Goal: Task Accomplishment & Management: Use online tool/utility

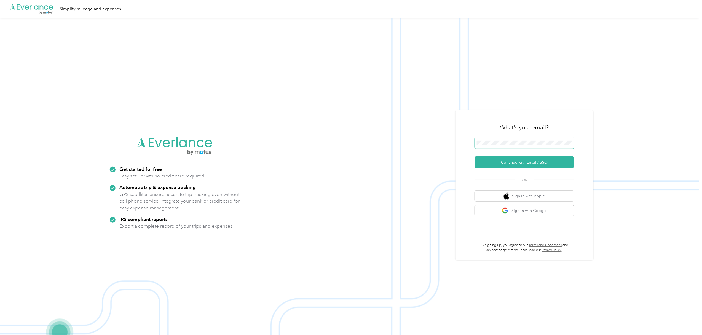
click at [507, 146] on span at bounding box center [524, 143] width 99 height 12
click at [512, 159] on button "Continue with Email / SSO" at bounding box center [524, 162] width 99 height 12
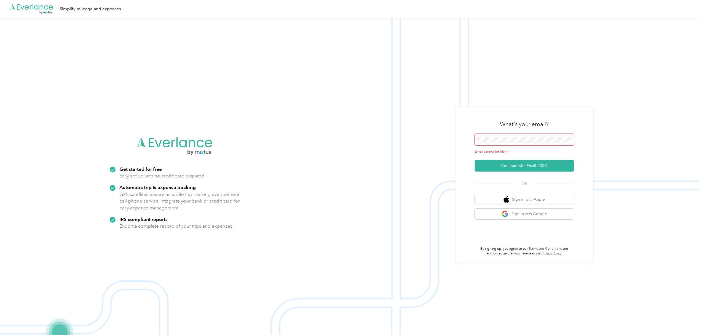
click at [499, 135] on span at bounding box center [524, 140] width 99 height 12
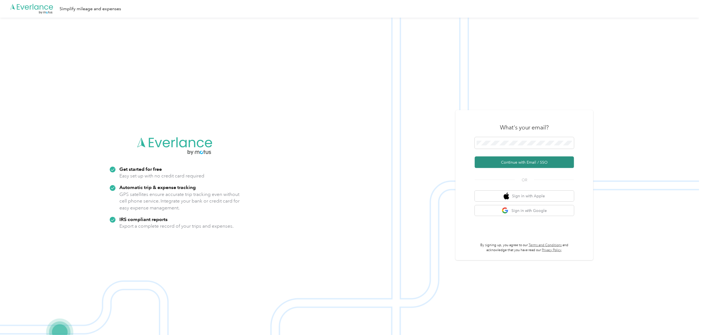
click at [531, 164] on button "Continue with Email / SSO" at bounding box center [524, 162] width 99 height 12
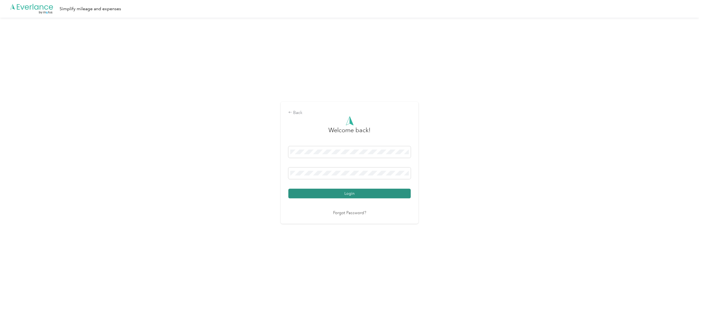
click at [341, 192] on button "Login" at bounding box center [349, 194] width 122 height 10
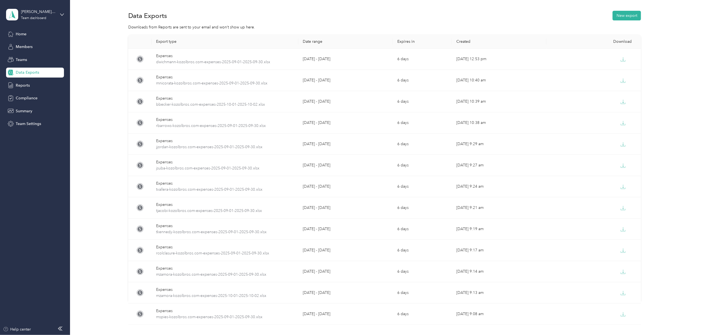
click at [22, 71] on span "Data Exports" at bounding box center [27, 72] width 23 height 6
click at [626, 15] on button "New export" at bounding box center [627, 16] width 28 height 10
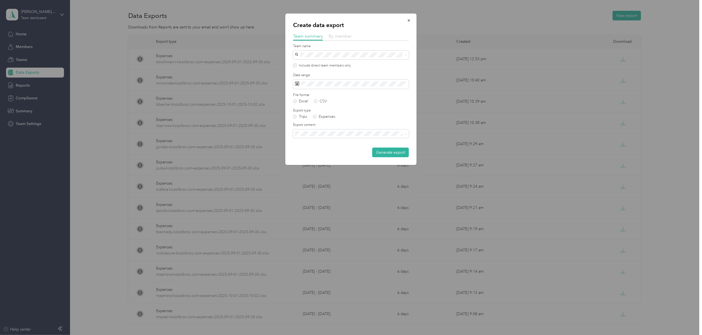
click at [347, 35] on span "By member" at bounding box center [340, 35] width 23 height 5
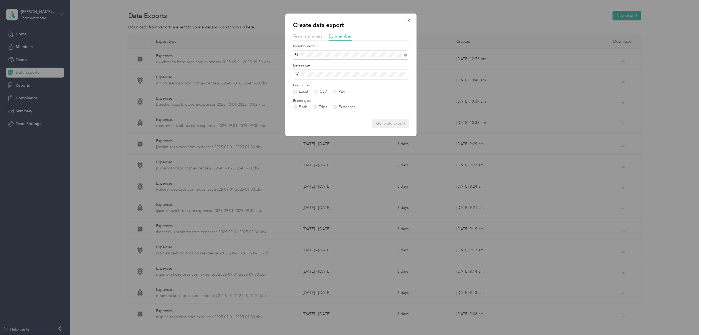
click at [314, 61] on div "[PERSON_NAME]" at bounding box center [351, 64] width 108 height 6
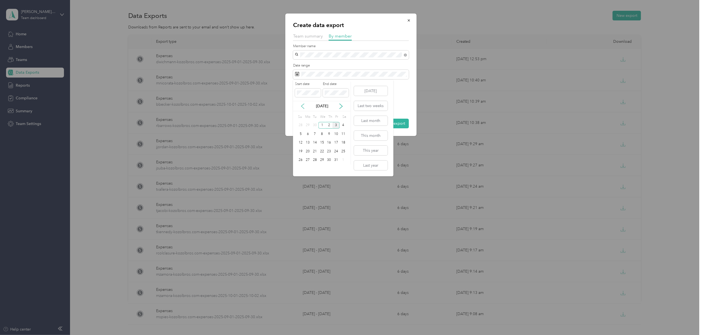
click at [304, 104] on icon at bounding box center [302, 106] width 3 height 5
click at [306, 126] on div "1" at bounding box center [307, 125] width 7 height 7
click at [315, 160] on div "30" at bounding box center [314, 160] width 7 height 7
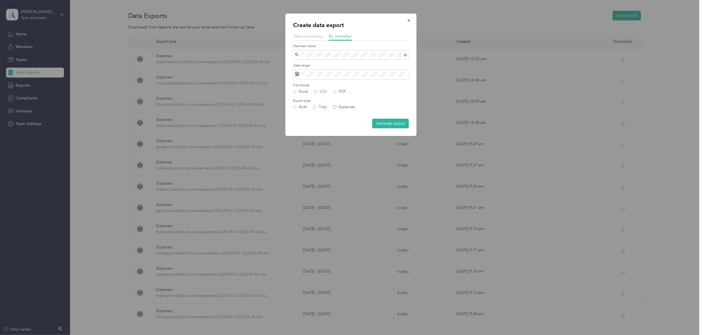
click at [334, 106] on label "Expenses" at bounding box center [344, 107] width 22 height 4
click at [383, 121] on button "Generate export" at bounding box center [390, 124] width 37 height 10
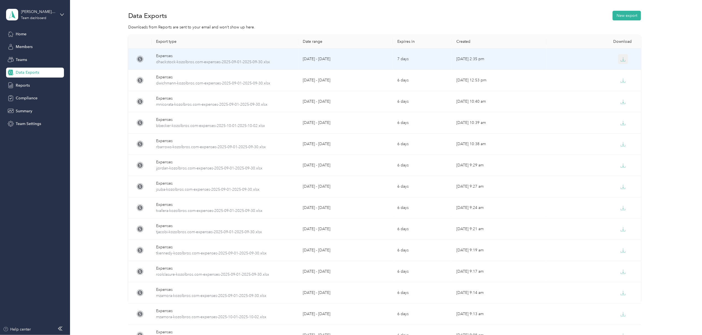
click at [621, 57] on icon "button" at bounding box center [623, 59] width 5 height 5
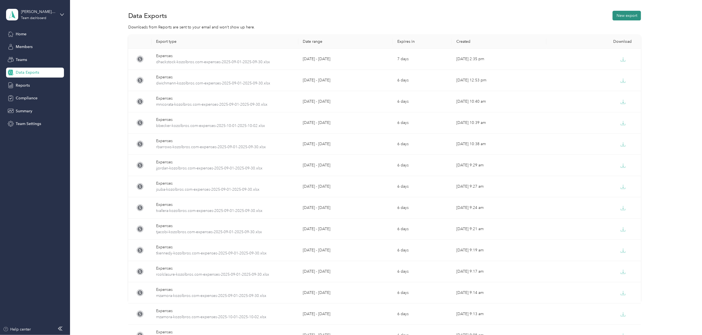
click at [625, 14] on button "New export" at bounding box center [627, 16] width 28 height 10
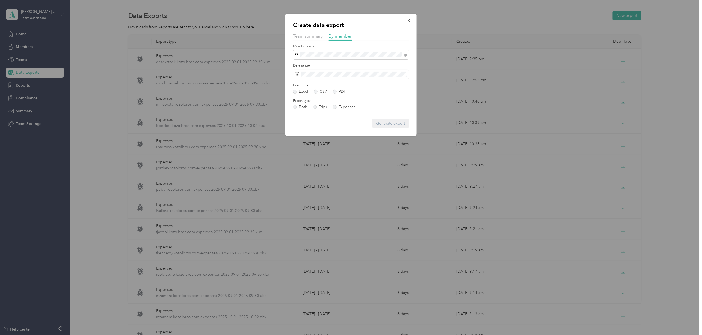
click at [314, 63] on span "[PERSON_NAME]" at bounding box center [312, 64] width 31 height 5
click at [333, 107] on label "Expenses" at bounding box center [344, 107] width 22 height 4
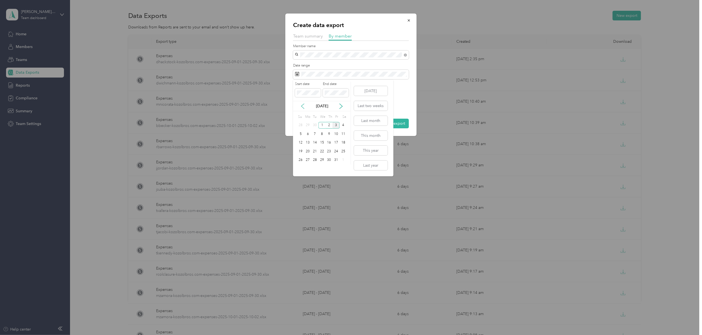
click at [305, 103] on icon at bounding box center [303, 106] width 6 height 6
click at [299, 168] on div "31" at bounding box center [300, 168] width 7 height 7
drag, startPoint x: 341, startPoint y: 105, endPoint x: 322, endPoint y: 97, distance: 21.5
click at [326, 107] on div "[DATE]" at bounding box center [322, 106] width 58 height 6
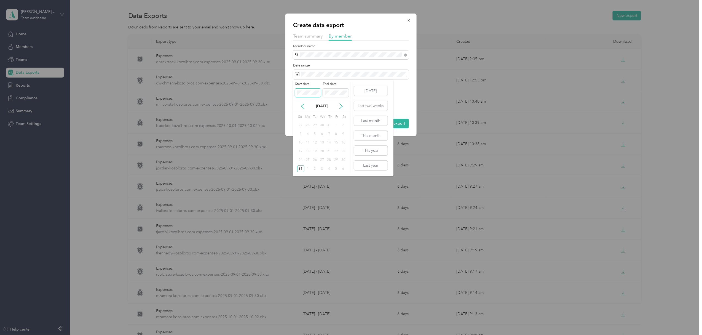
drag, startPoint x: 322, startPoint y: 97, endPoint x: 318, endPoint y: 95, distance: 4.0
click at [318, 95] on div "Start date End date" at bounding box center [322, 91] width 58 height 19
click at [341, 103] on icon at bounding box center [341, 106] width 6 height 6
click at [307, 125] on div "1" at bounding box center [307, 125] width 7 height 7
click at [309, 125] on div "1" at bounding box center [307, 125] width 7 height 7
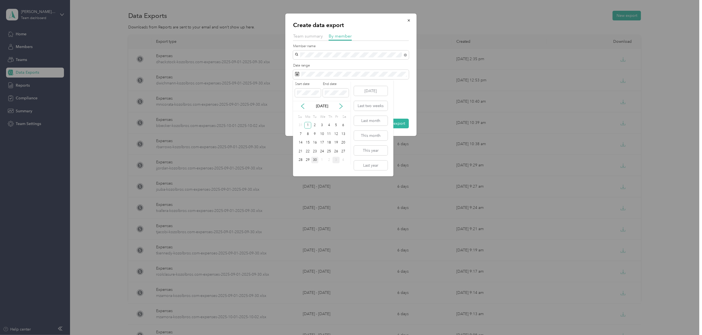
click at [316, 158] on div "30" at bounding box center [314, 160] width 7 height 7
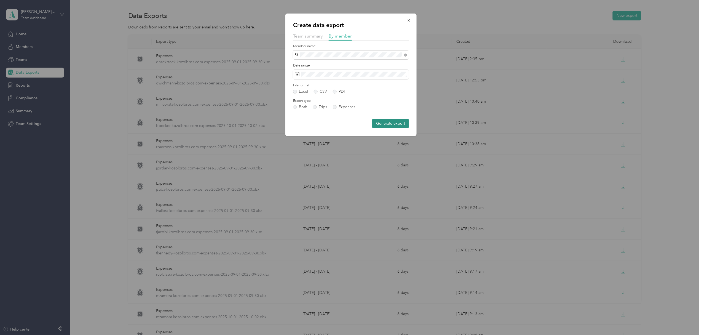
click at [391, 122] on button "Generate export" at bounding box center [390, 124] width 37 height 10
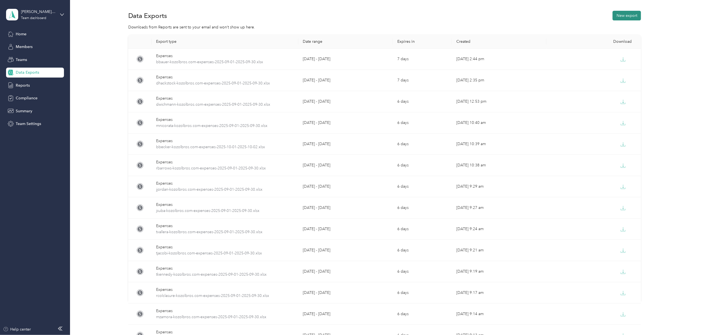
click at [618, 15] on button "New export" at bounding box center [627, 16] width 28 height 10
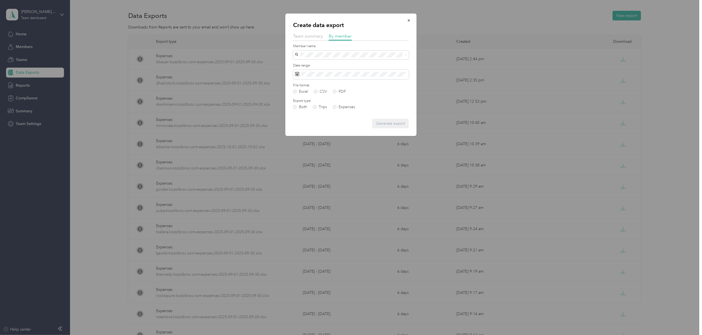
click at [511, 25] on div at bounding box center [351, 167] width 702 height 335
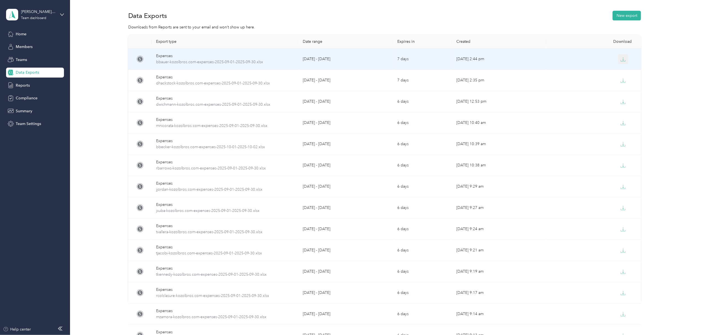
click at [621, 59] on icon "button" at bounding box center [623, 59] width 5 height 5
click at [623, 60] on icon "button" at bounding box center [623, 59] width 5 height 5
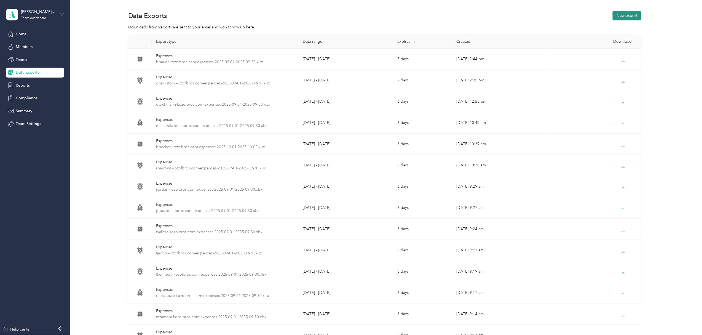
click at [629, 11] on button "New export" at bounding box center [627, 16] width 28 height 10
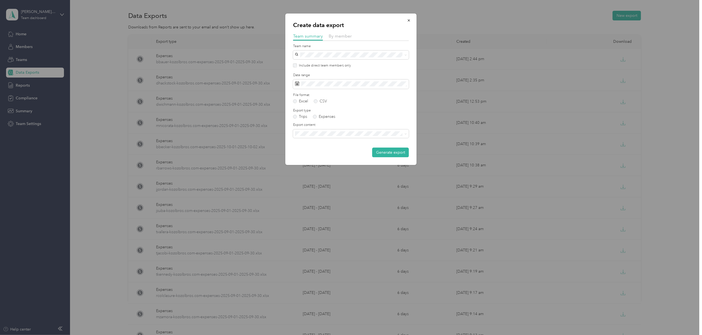
click at [340, 31] on div "Create data export Team summary By member Team name Include direct team members…" at bounding box center [350, 89] width 131 height 151
click at [342, 34] on span "By member" at bounding box center [340, 35] width 23 height 5
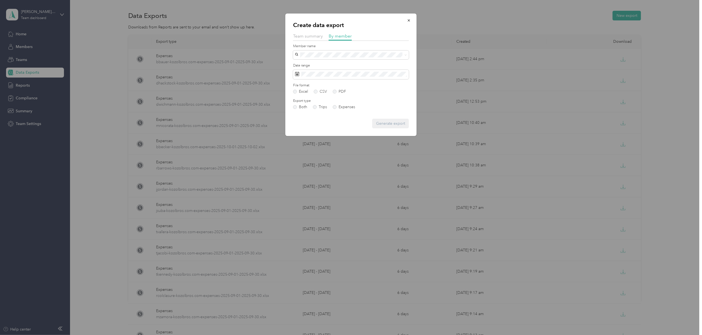
click at [326, 47] on label "Member name" at bounding box center [351, 46] width 116 height 5
click at [323, 51] on span at bounding box center [351, 54] width 116 height 9
click at [315, 51] on span at bounding box center [351, 54] width 116 height 9
click at [315, 61] on li "[PERSON_NAME]" at bounding box center [351, 65] width 116 height 10
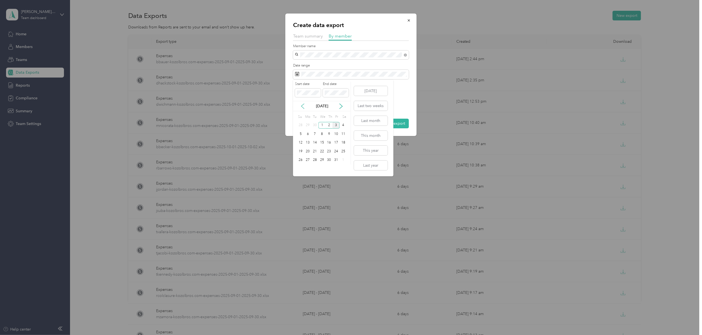
click at [301, 105] on icon at bounding box center [303, 106] width 6 height 6
click at [307, 125] on div "1" at bounding box center [307, 125] width 7 height 7
click at [315, 158] on div "30" at bounding box center [314, 160] width 7 height 7
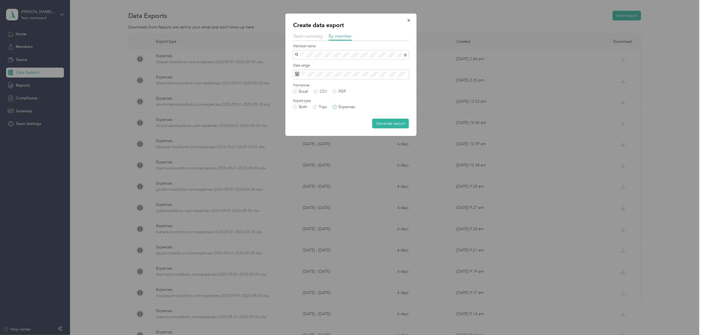
click at [335, 106] on label "Expenses" at bounding box center [344, 107] width 22 height 4
click at [379, 124] on button "Generate export" at bounding box center [390, 124] width 37 height 10
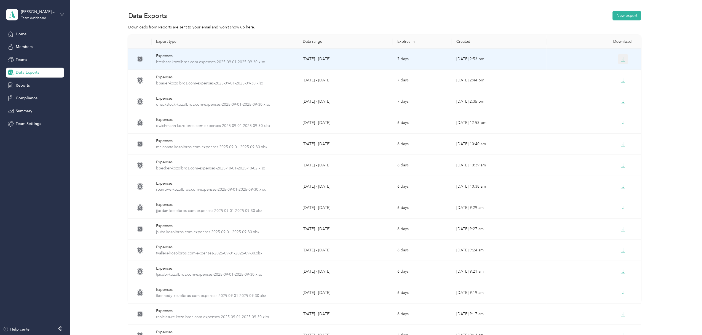
click at [621, 58] on icon "button" at bounding box center [623, 59] width 5 height 5
